Goal: Task Accomplishment & Management: Complete application form

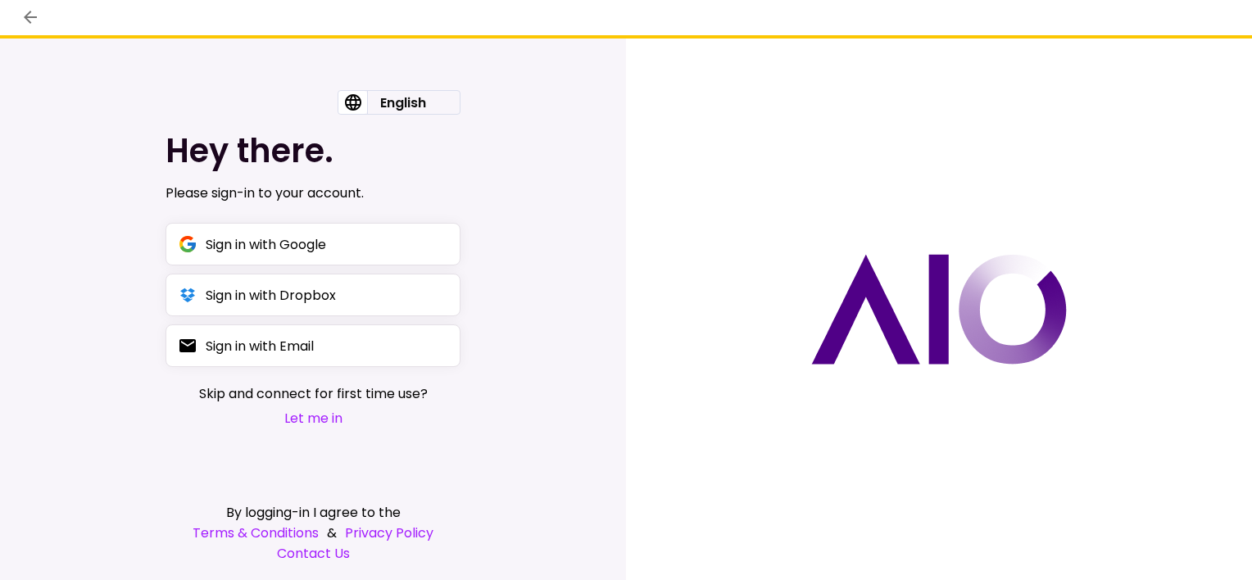
click at [301, 419] on button "Let me in" at bounding box center [313, 418] width 229 height 20
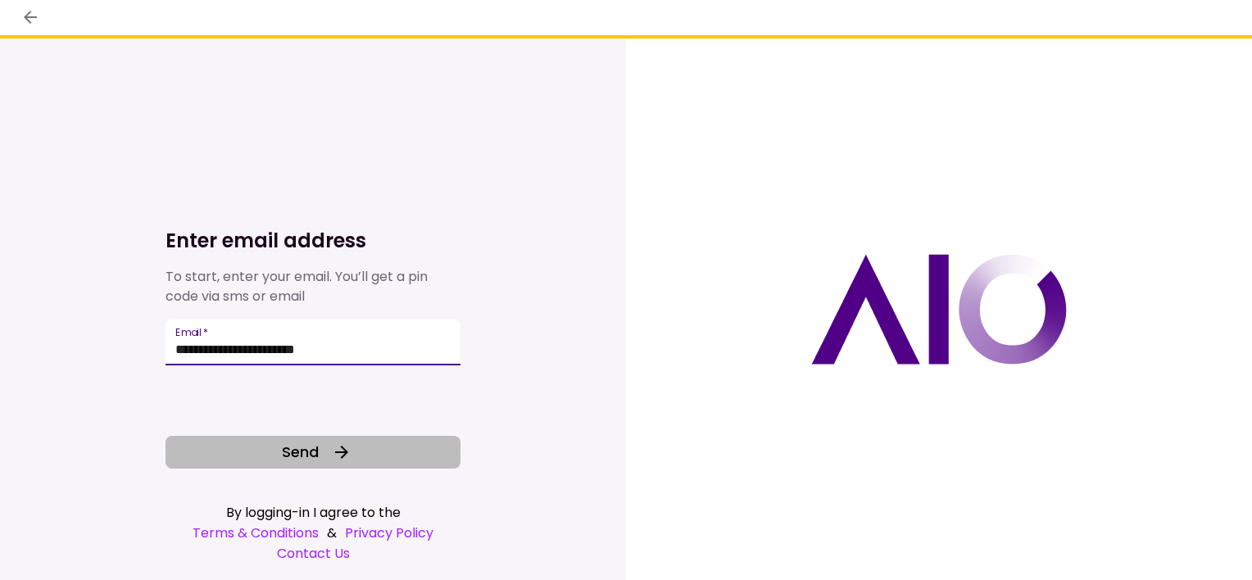
type input "**********"
click at [320, 457] on button "Send" at bounding box center [312, 452] width 295 height 33
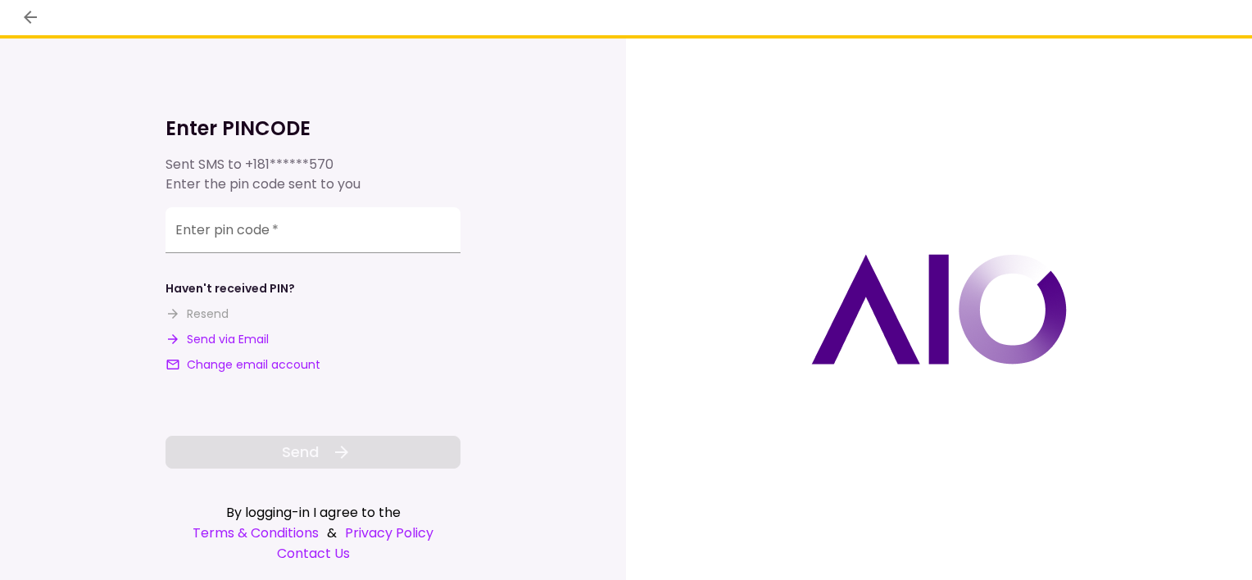
click at [256, 339] on button "Send via Email" at bounding box center [216, 339] width 103 height 17
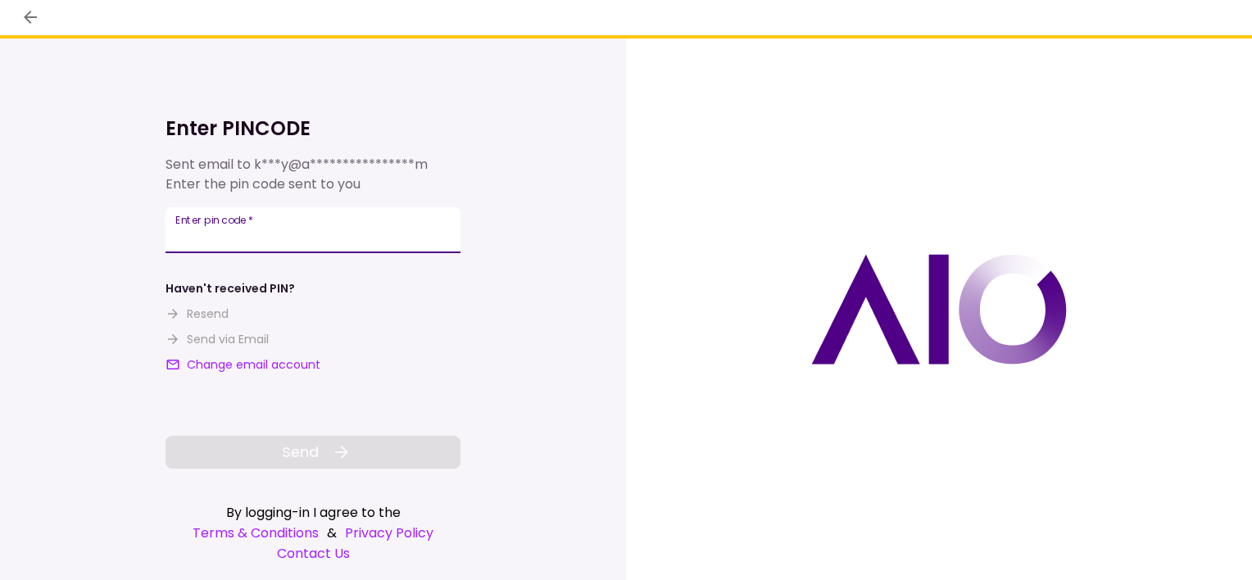
click at [305, 220] on input "**********" at bounding box center [312, 230] width 295 height 46
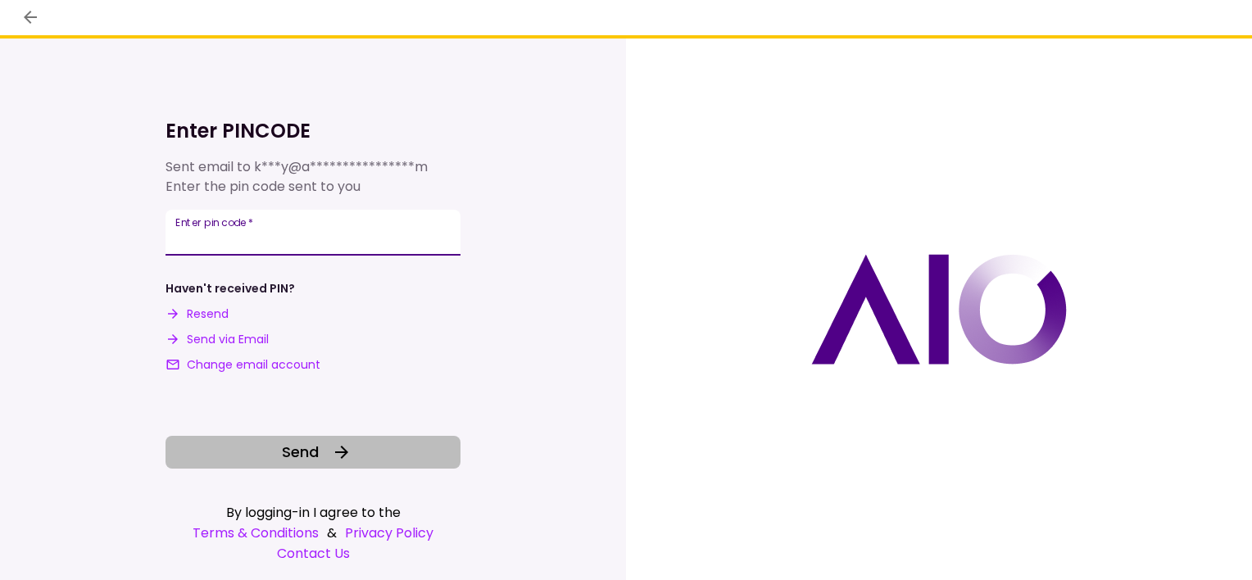
type input "******"
click at [283, 455] on span "Send" at bounding box center [300, 452] width 37 height 22
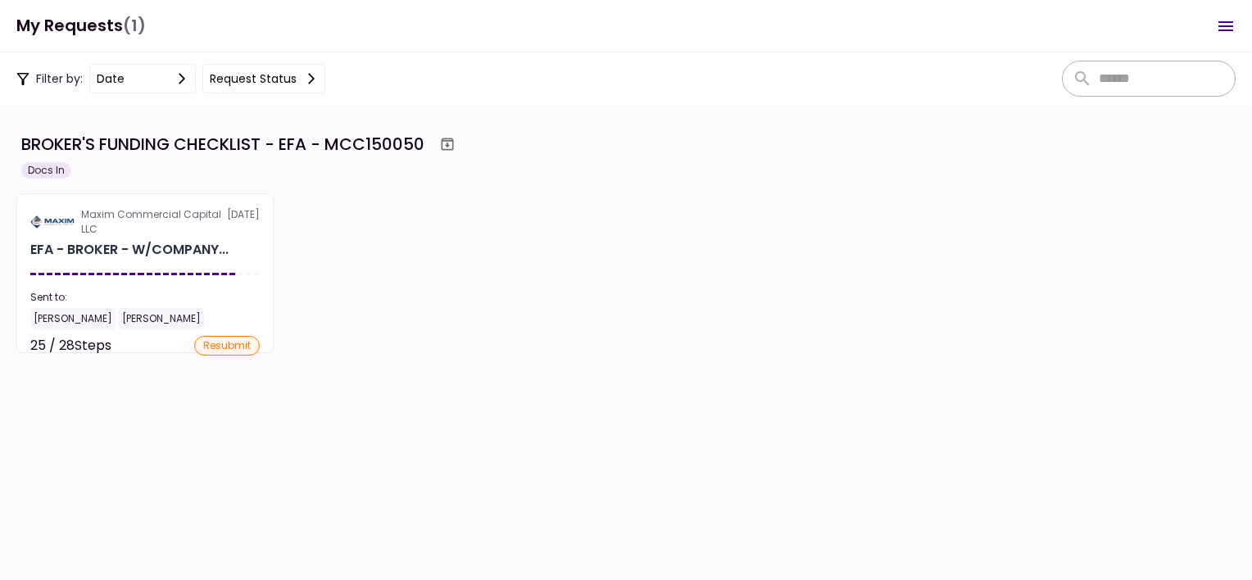
click at [241, 147] on div "BROKER'S FUNDING CHECKLIST - EFA - MCC150050" at bounding box center [222, 144] width 403 height 25
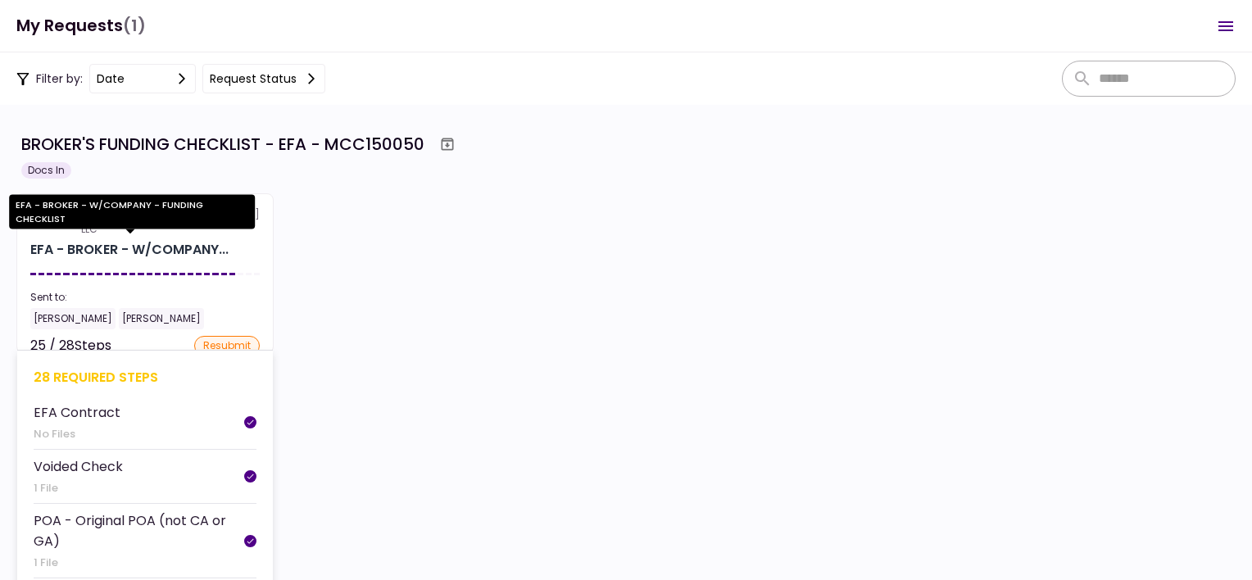
click at [105, 247] on div "EFA - BROKER - W/COMPANY..." at bounding box center [129, 250] width 198 height 20
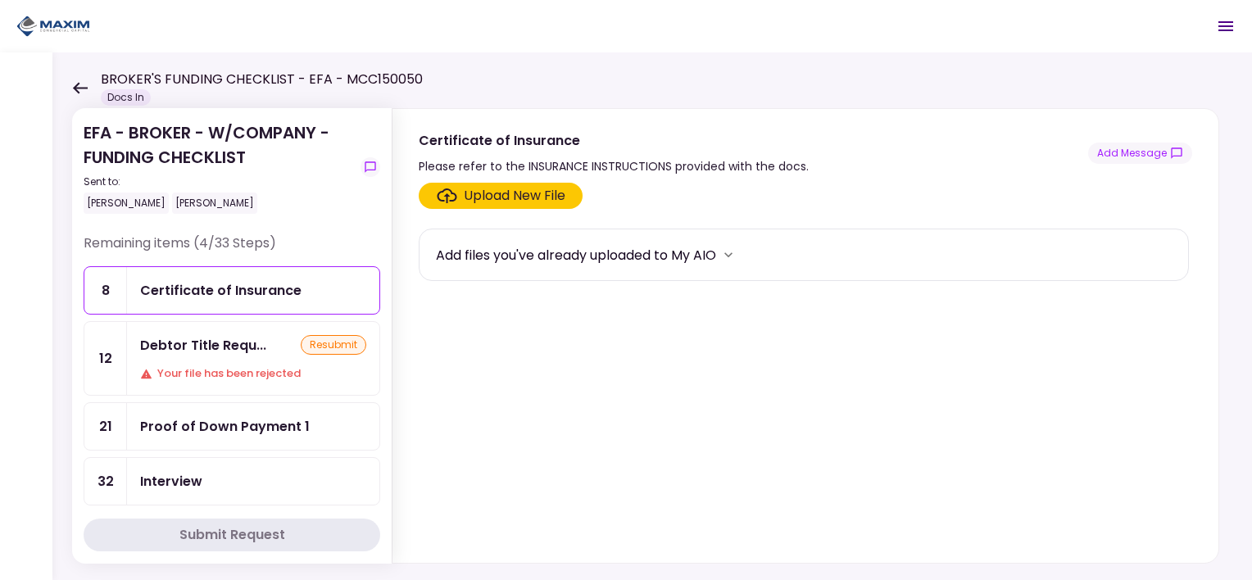
click at [251, 424] on div "Proof of Down Payment 1" at bounding box center [225, 426] width 170 height 20
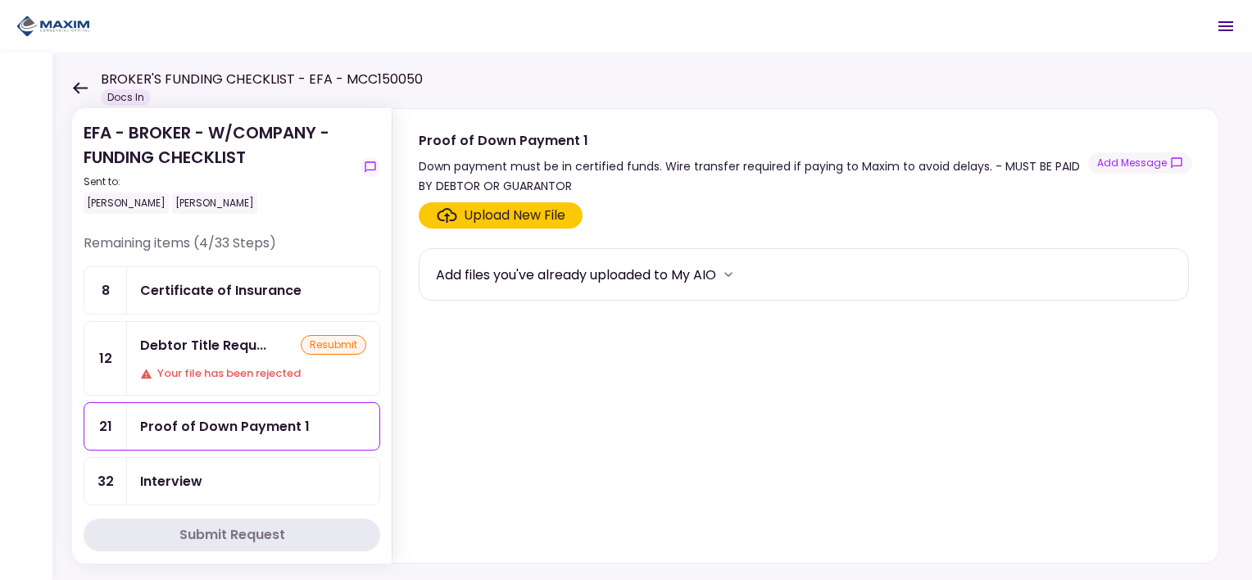
click at [473, 220] on div "Upload New File" at bounding box center [515, 216] width 102 height 20
click at [0, 0] on input "Upload New File" at bounding box center [0, 0] width 0 height 0
click at [536, 213] on div "Upload New File" at bounding box center [515, 216] width 102 height 20
click at [0, 0] on input "Upload New File" at bounding box center [0, 0] width 0 height 0
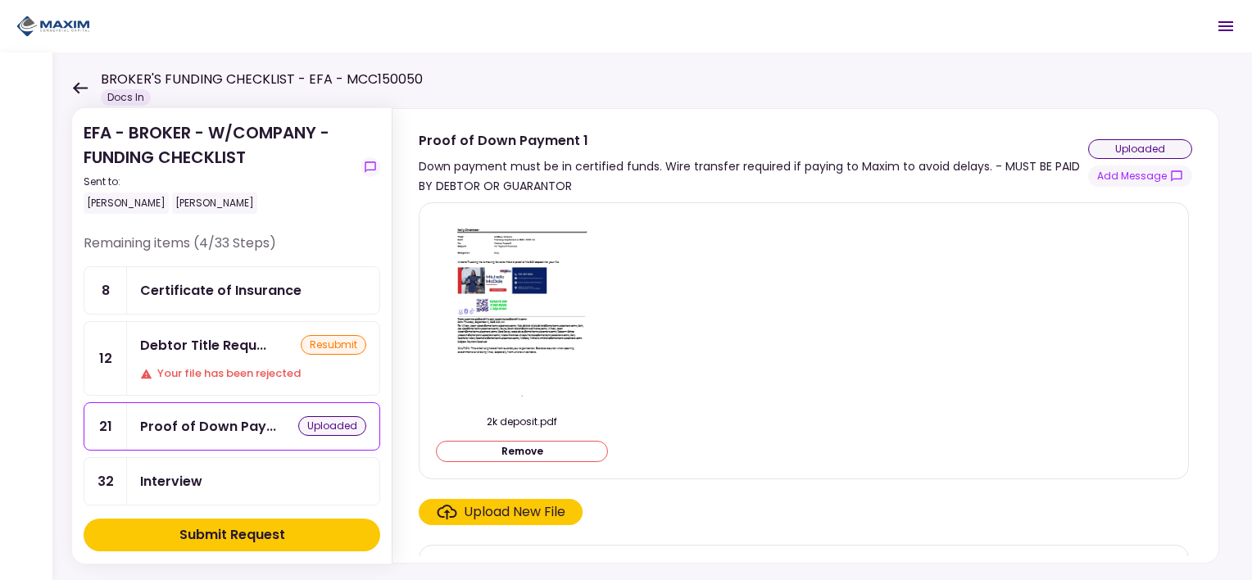
click at [529, 452] on button "Remove" at bounding box center [522, 451] width 172 height 21
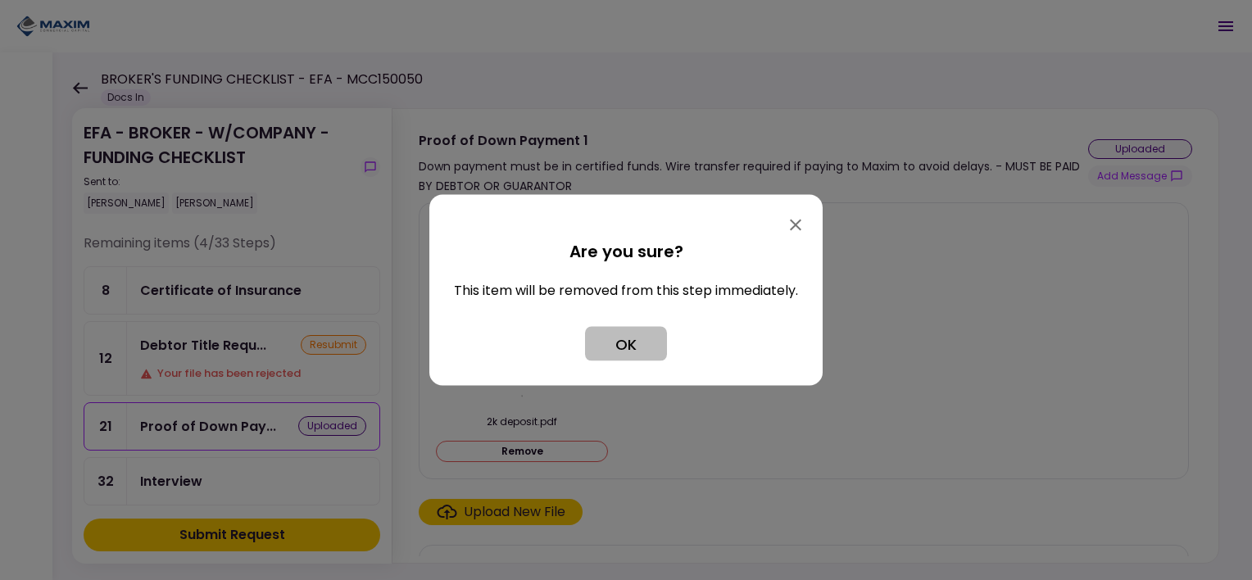
click at [599, 354] on button "OK" at bounding box center [626, 344] width 82 height 34
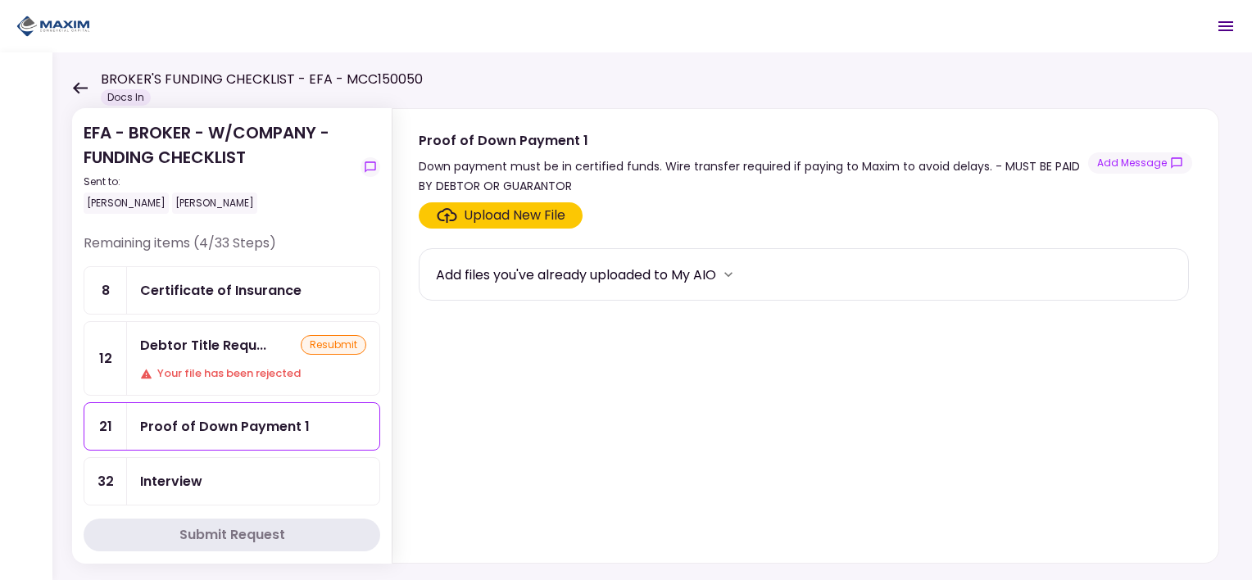
click at [539, 210] on div "Upload New File" at bounding box center [515, 216] width 102 height 20
click at [0, 0] on input "Upload New File" at bounding box center [0, 0] width 0 height 0
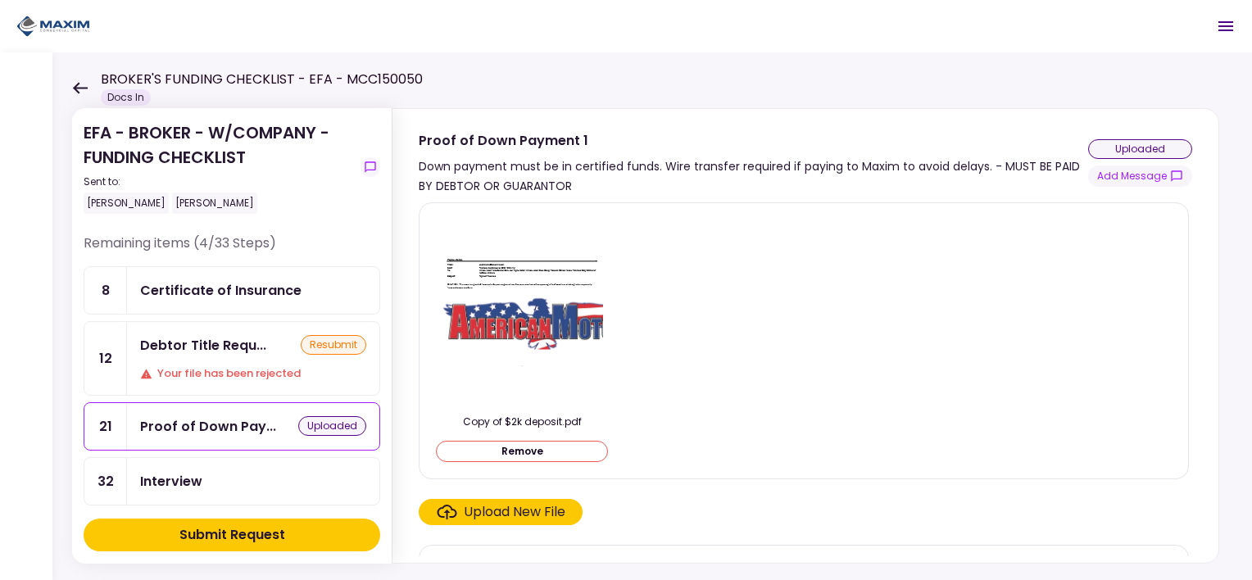
click at [508, 508] on div "Upload New File" at bounding box center [515, 512] width 102 height 20
click at [0, 0] on input "Upload New File" at bounding box center [0, 0] width 0 height 0
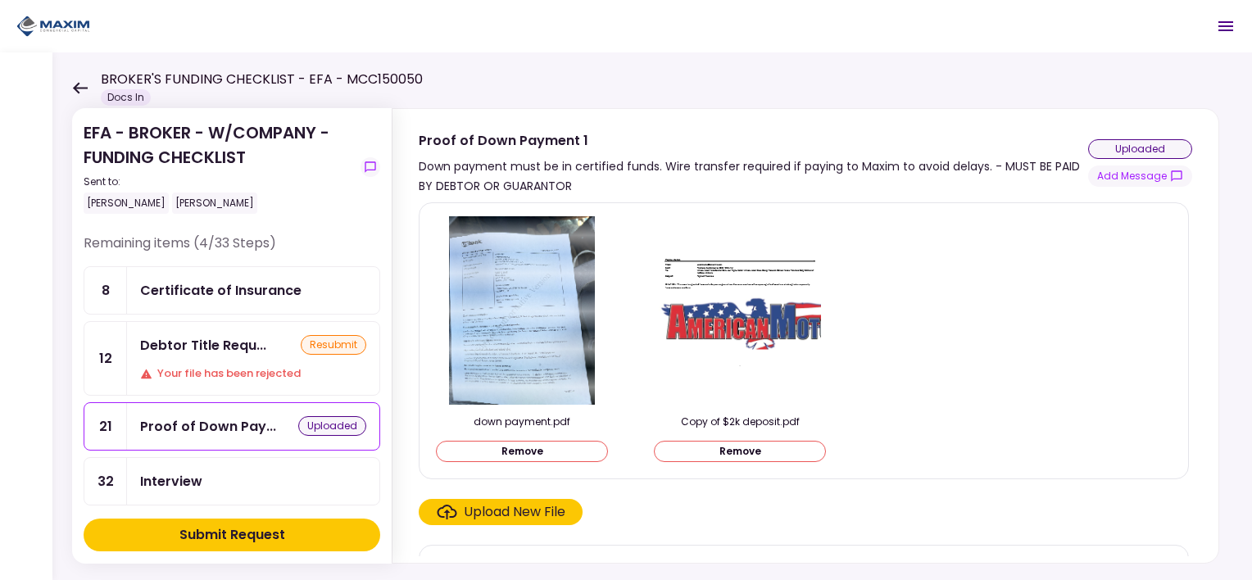
click at [259, 532] on div "Submit Request" at bounding box center [232, 535] width 106 height 20
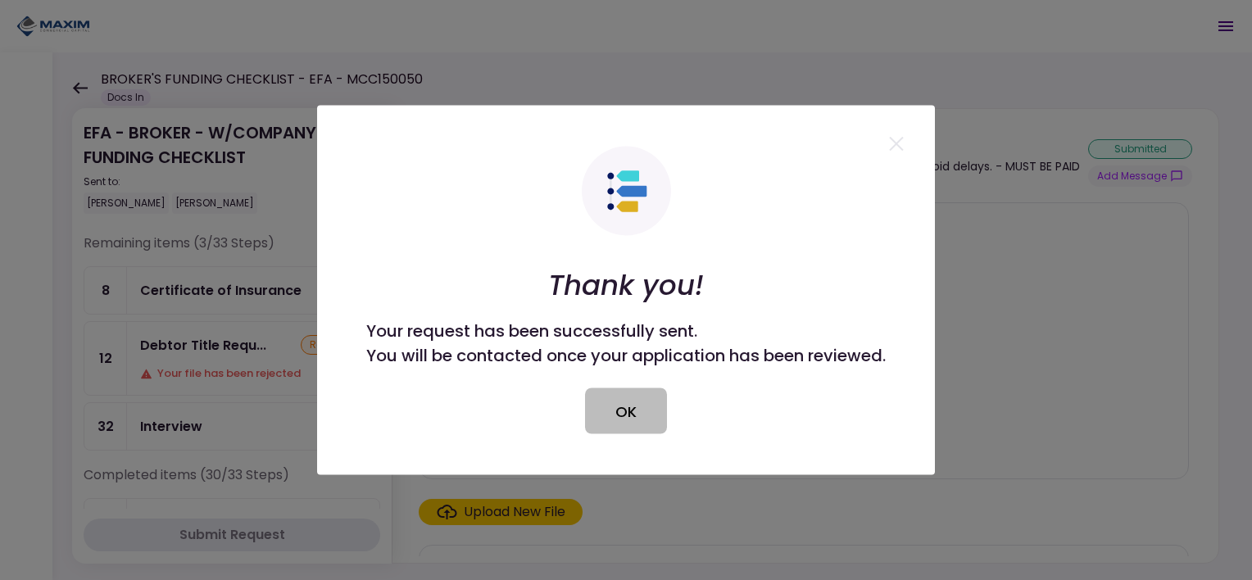
click at [637, 416] on button "OK" at bounding box center [626, 411] width 82 height 46
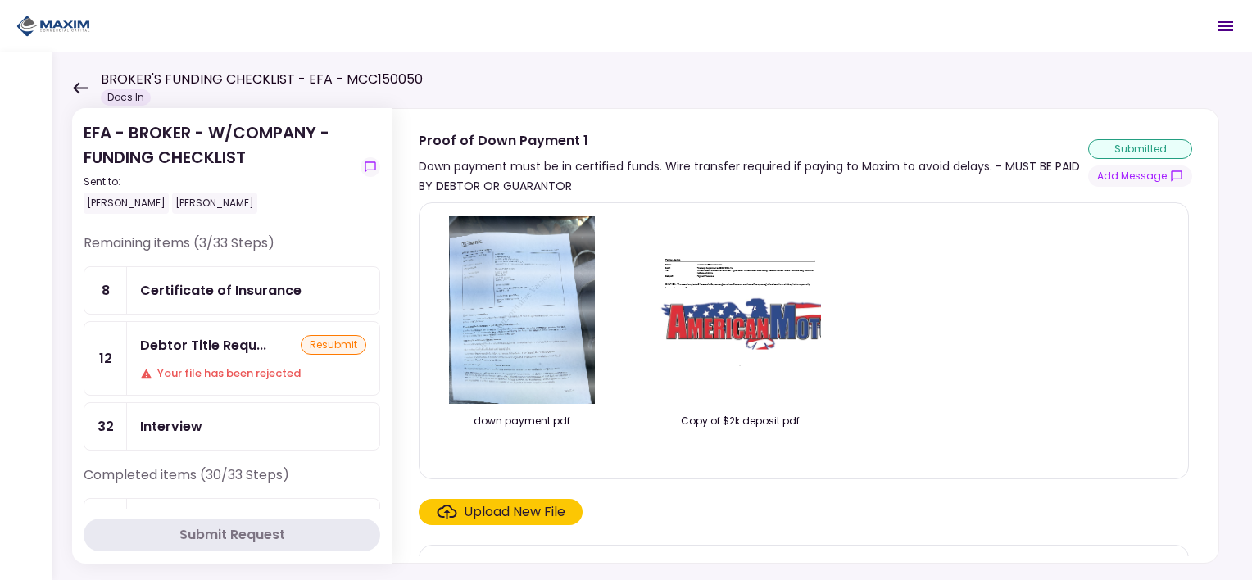
click at [228, 355] on div "Debtor Title Requ... resubmit Your file has been rejected" at bounding box center [253, 358] width 252 height 73
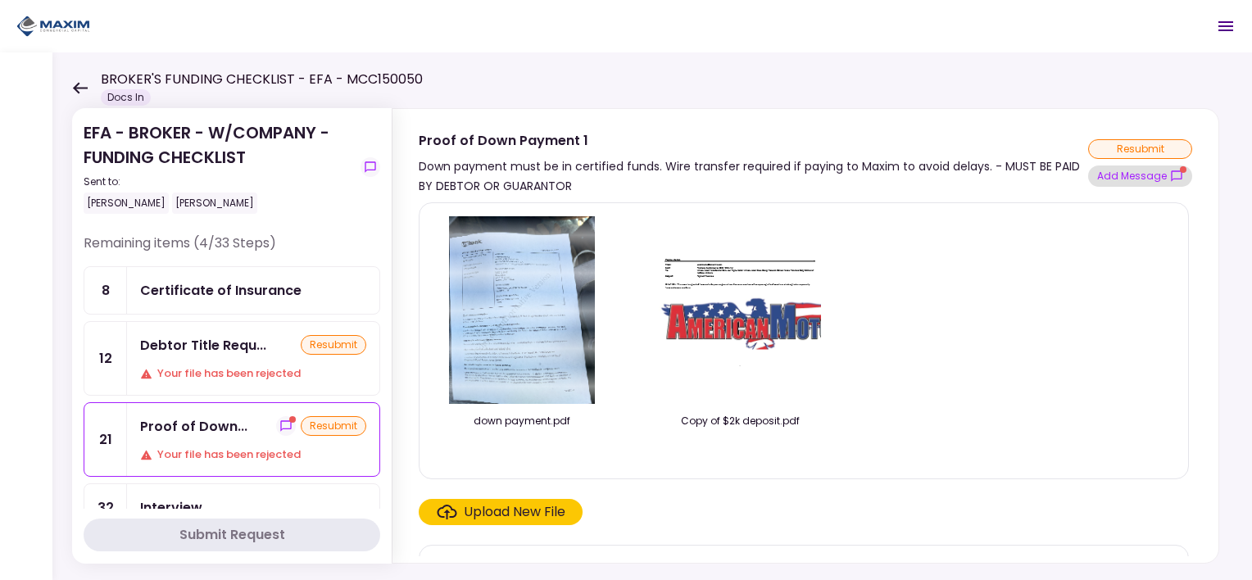
click at [1132, 169] on button "Add Message" at bounding box center [1140, 175] width 104 height 21
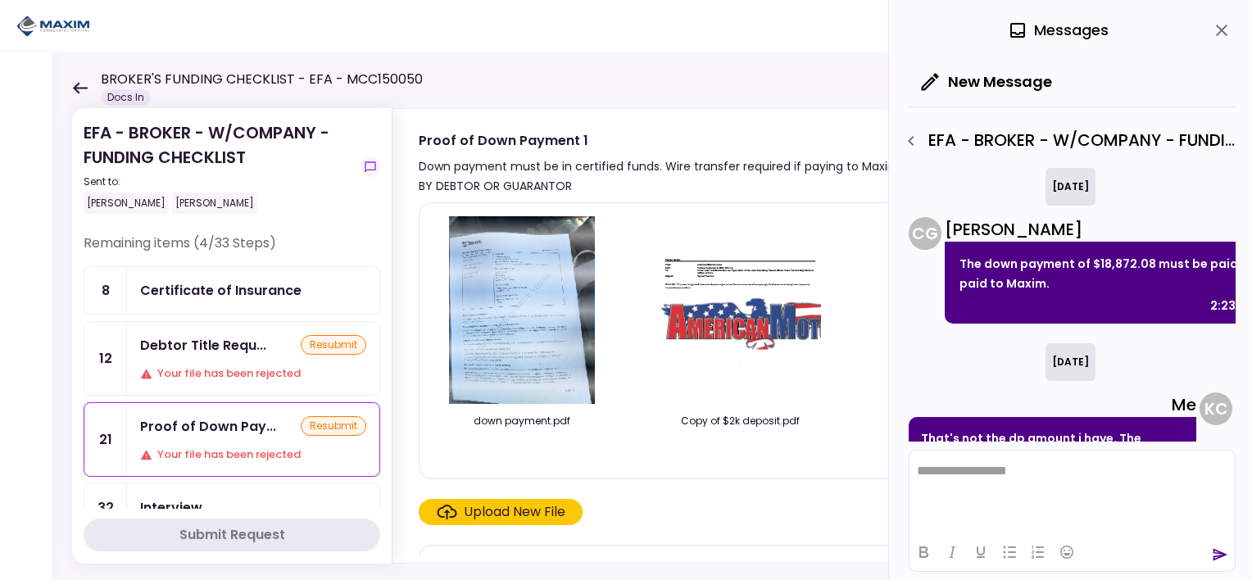
scroll to position [763, 0]
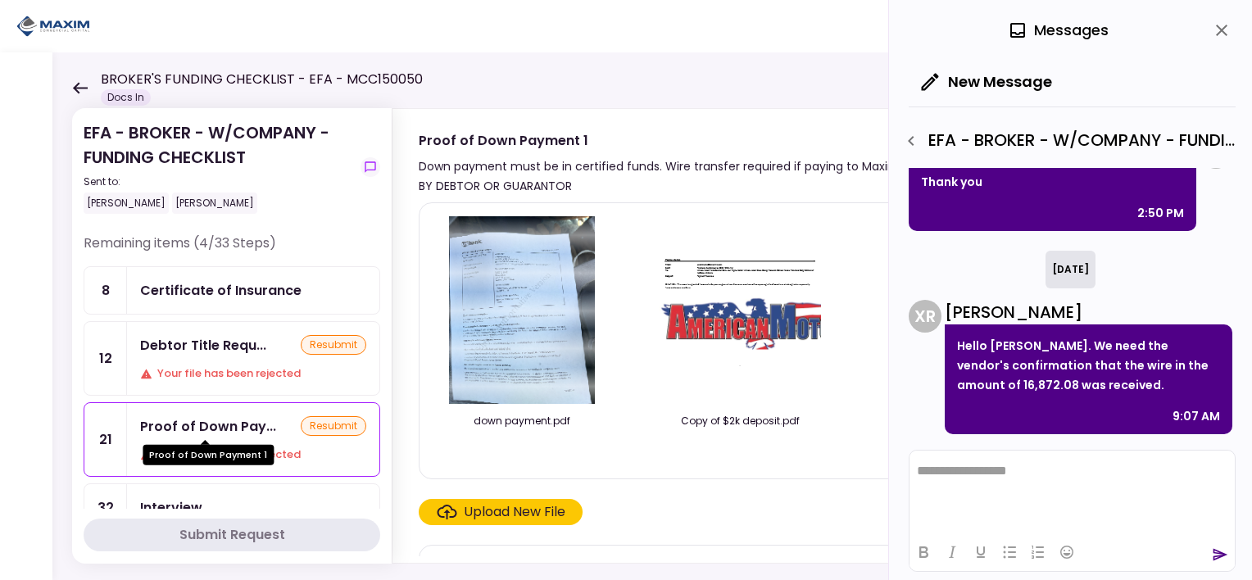
click at [238, 426] on div "Proof of Down Pay..." at bounding box center [208, 426] width 136 height 20
click at [320, 420] on div "resubmit" at bounding box center [334, 426] width 66 height 20
click at [458, 506] on div "Upload New File" at bounding box center [501, 512] width 129 height 20
click at [0, 0] on input "Upload New File" at bounding box center [0, 0] width 0 height 0
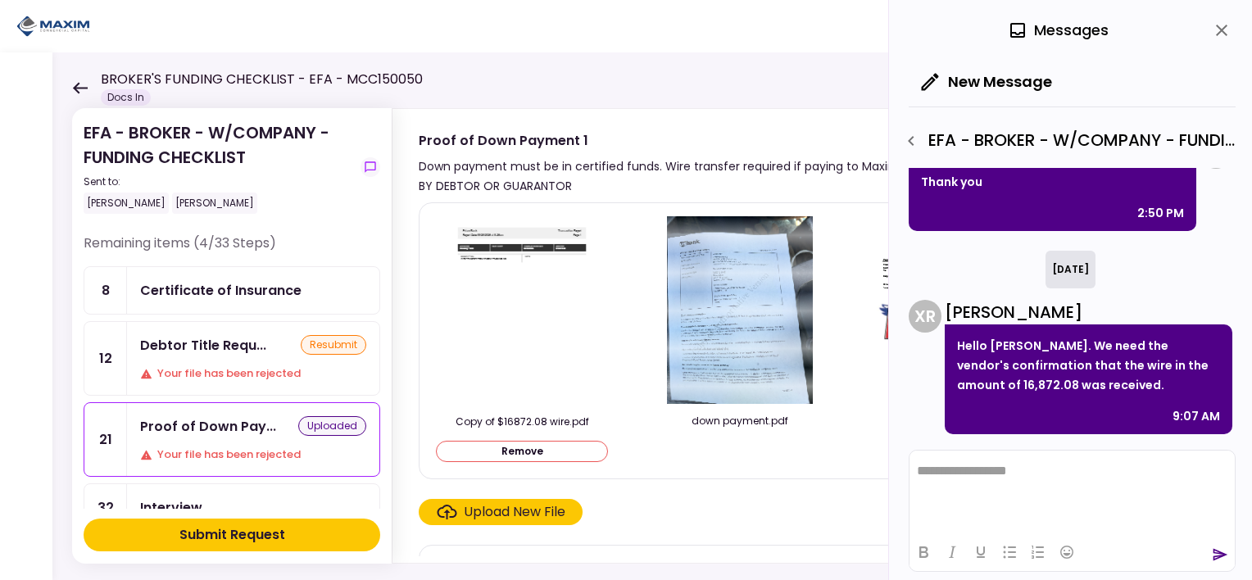
click at [252, 527] on div "Submit Request" at bounding box center [232, 535] width 106 height 20
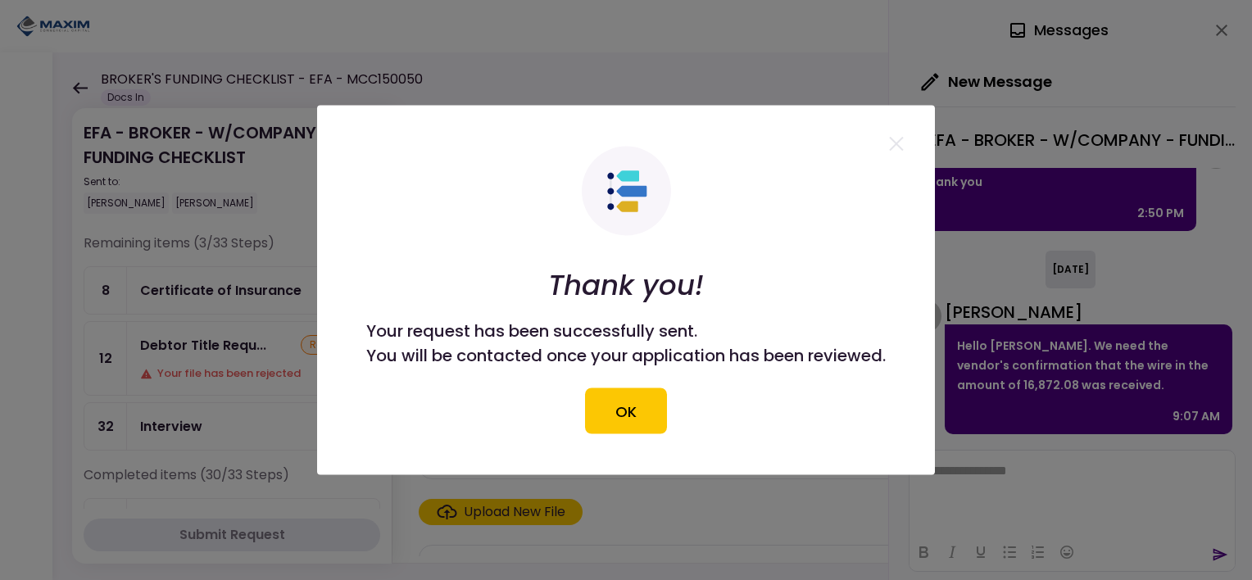
drag, startPoint x: 662, startPoint y: 415, endPoint x: 992, endPoint y: 5, distance: 526.7
click at [661, 415] on button "OK" at bounding box center [626, 411] width 82 height 46
